Goal: Obtain resource: Obtain resource

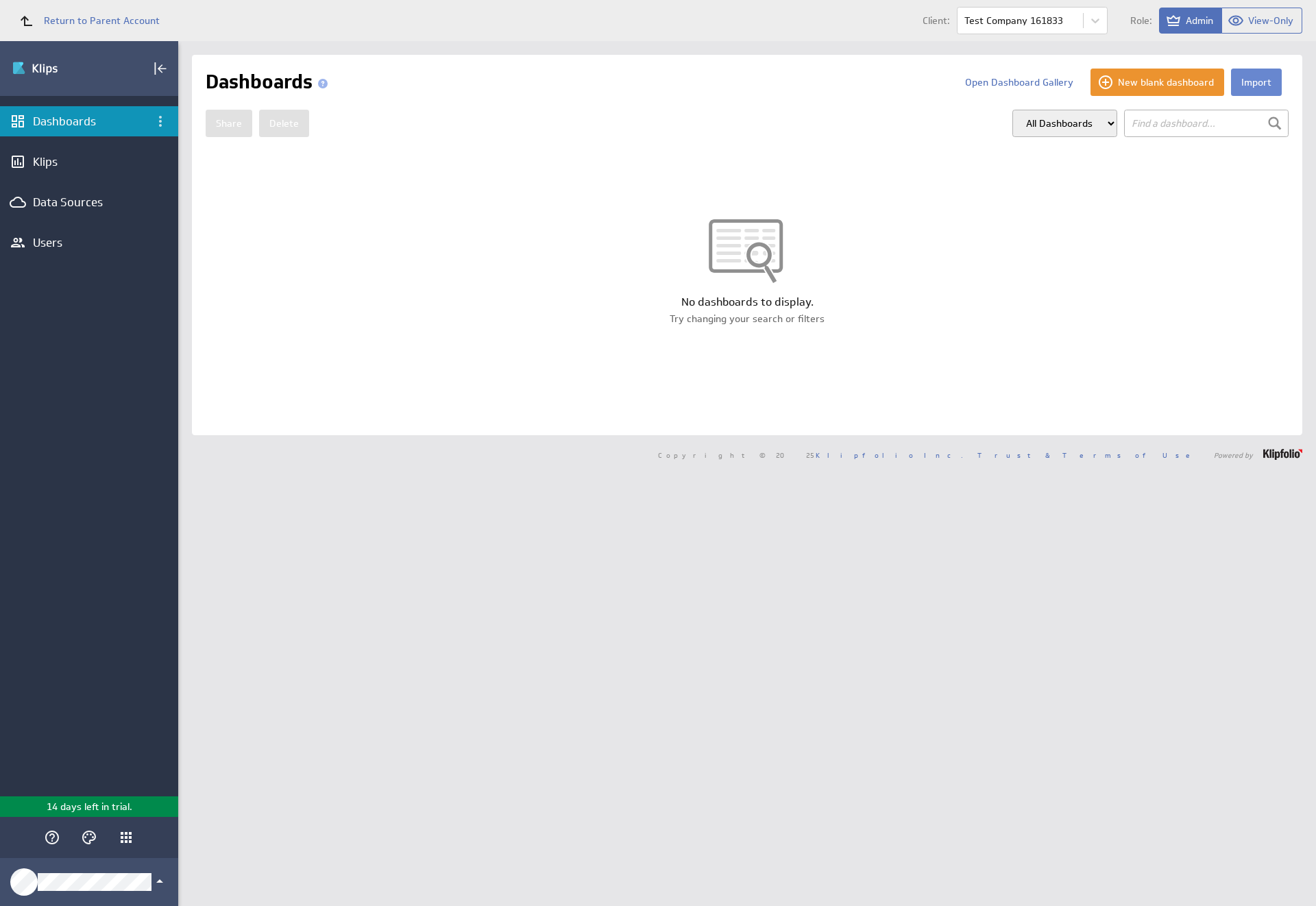
click at [1245, 82] on button "Import" at bounding box center [1257, 82] width 51 height 27
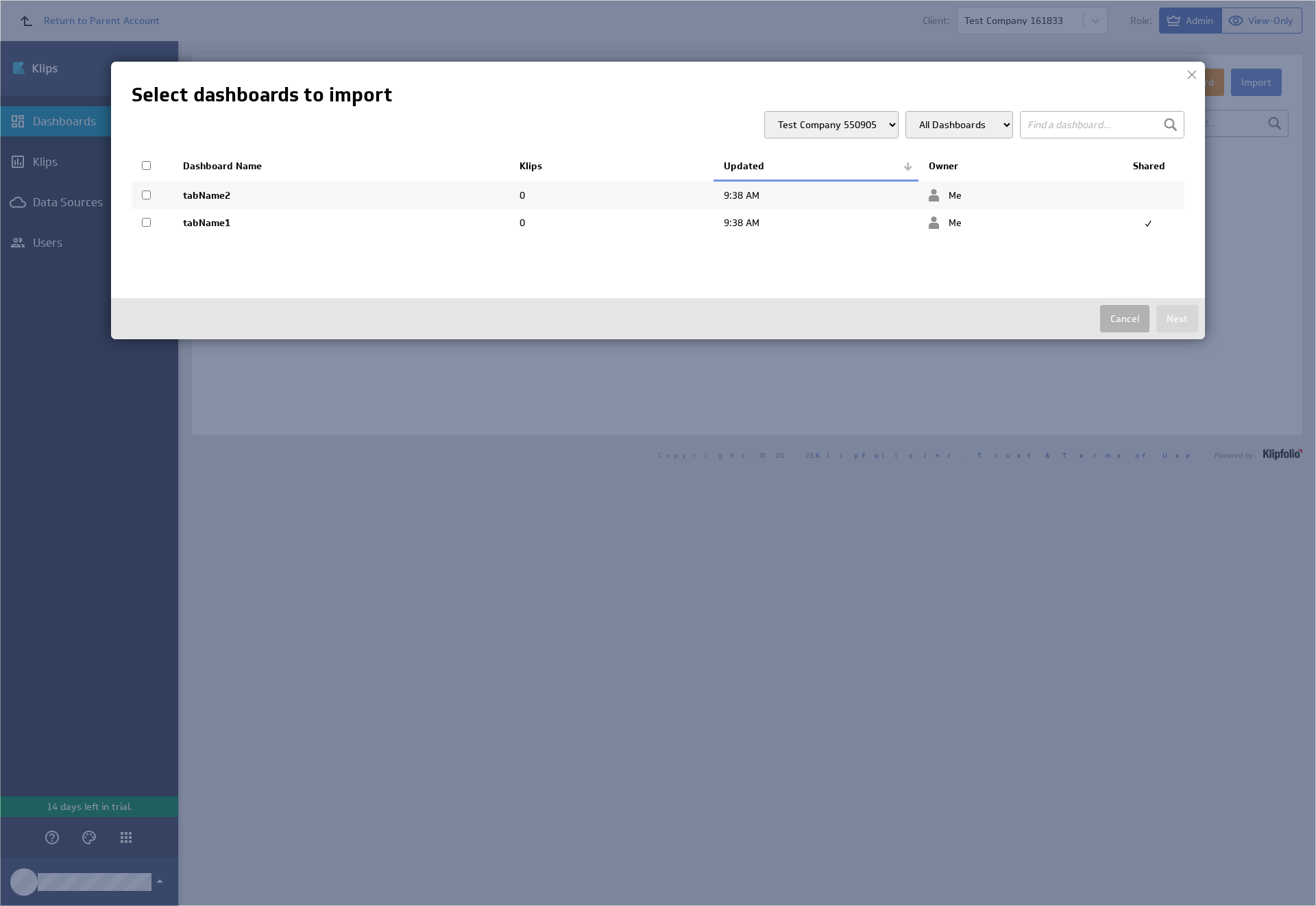
select select "23935078aa9e86917321eb47fd31a59a"
